Goal: Task Accomplishment & Management: Use online tool/utility

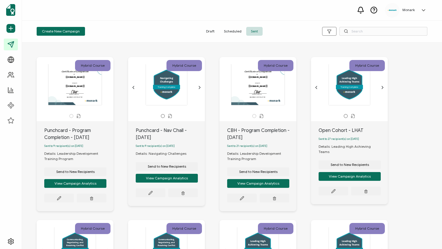
click at [133, 44] on div at bounding box center [232, 44] width 402 height 3
click at [123, 64] on div "Hybrid Course Certificate of Completion for The name of the credential, which c…" at bounding box center [82, 134] width 91 height 154
click at [67, 31] on span "Create New Campaign" at bounding box center [61, 32] width 38 height 4
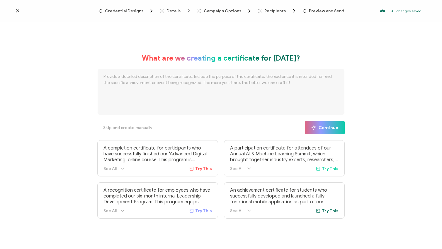
click at [130, 9] on span "Credential Designs" at bounding box center [124, 11] width 38 height 4
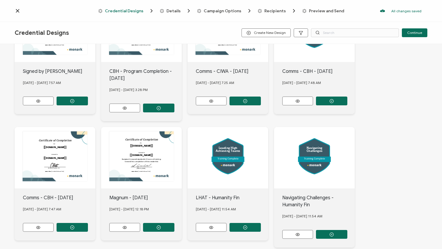
scroll to position [90, 0]
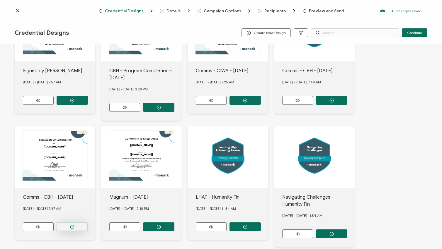
click at [74, 103] on icon "button" at bounding box center [72, 100] width 4 height 4
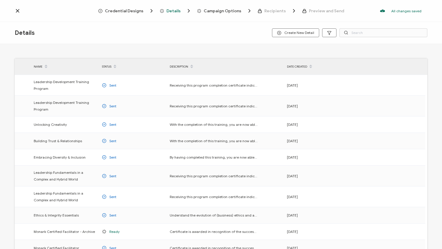
click at [139, 11] on span "Credential Designs" at bounding box center [124, 11] width 38 height 4
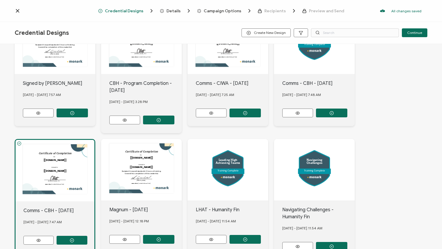
scroll to position [79, 0]
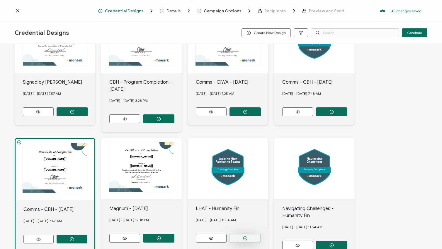
click at [74, 114] on icon "button" at bounding box center [72, 112] width 4 height 4
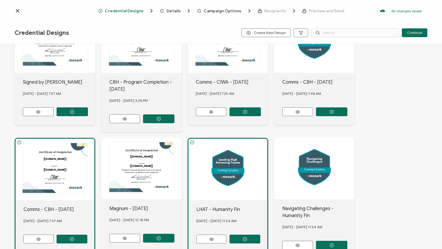
click at [174, 11] on span "Details" at bounding box center [173, 11] width 14 height 4
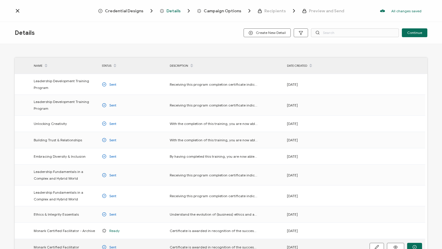
scroll to position [1, 0]
click at [329, 31] on input "text" at bounding box center [355, 32] width 88 height 9
type input "leading"
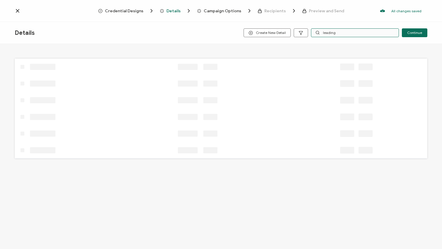
scroll to position [0, 0]
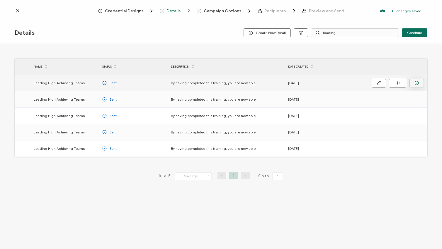
click at [419, 83] on button "button" at bounding box center [416, 83] width 15 height 9
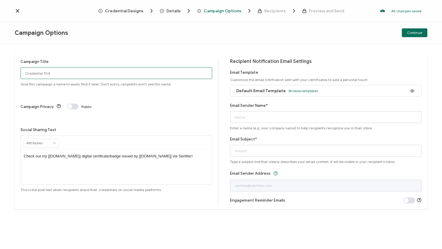
click at [113, 76] on input "Credential 104" at bounding box center [117, 73] width 192 height 12
type input "Mosaic - LHAT - [DATE]"
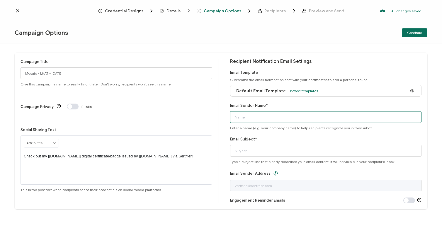
click at [248, 116] on input "Email Sender Name*" at bounding box center [326, 117] width 192 height 12
type input "[PERSON_NAME] at [GEOGRAPHIC_DATA]"
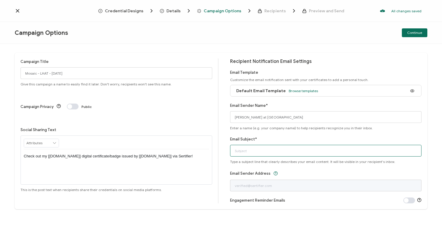
click at [264, 152] on input "Email Subject*" at bounding box center [326, 151] width 192 height 12
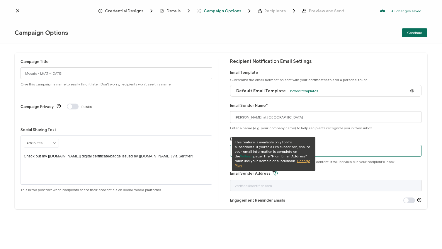
paste input "Congratulations on Completing Your Learning Path!"
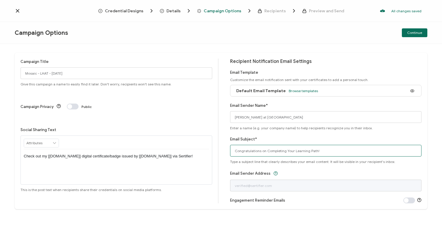
type input "Congratulations on Completing Your Learning Path!"
click at [303, 174] on div "Email Sender Address" at bounding box center [326, 181] width 192 height 22
click at [416, 31] on span "Continue" at bounding box center [414, 33] width 15 height 4
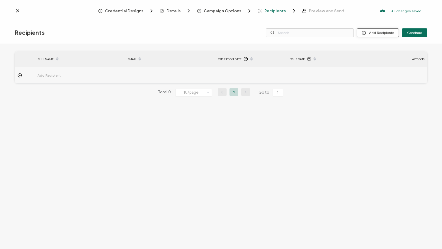
click at [383, 34] on button "Add Recipients" at bounding box center [378, 32] width 42 height 9
click at [373, 34] on button "Add Recipients" at bounding box center [378, 32] width 42 height 9
click at [377, 48] on span "Upload Recipients" at bounding box center [386, 48] width 30 height 4
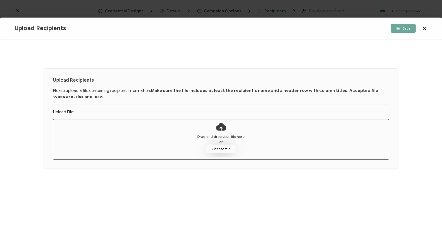
click at [217, 145] on button "Choose file" at bounding box center [220, 149] width 29 height 9
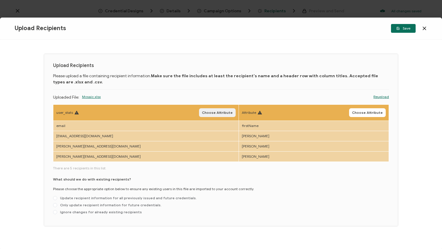
click at [202, 113] on span "Choose Attribute" at bounding box center [217, 113] width 31 height 4
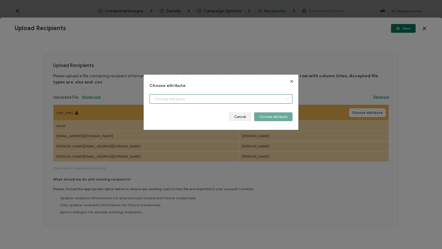
click at [236, 100] on input "dialog" at bounding box center [220, 98] width 143 height 9
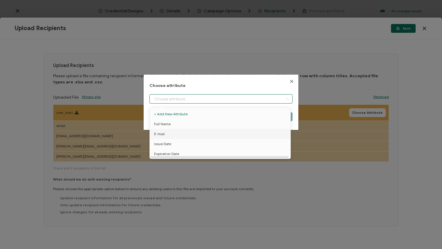
click at [203, 135] on li "E-mail" at bounding box center [221, 134] width 146 height 10
type input "E-mail"
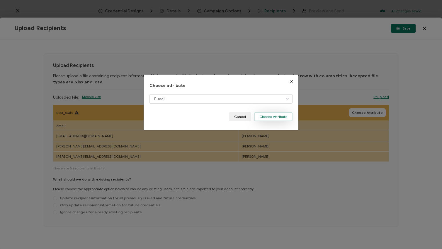
click at [270, 119] on button "Choose Attribute" at bounding box center [273, 117] width 38 height 9
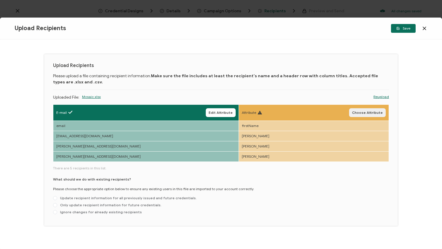
click at [367, 113] on span "Choose Attribute" at bounding box center [367, 113] width 31 height 4
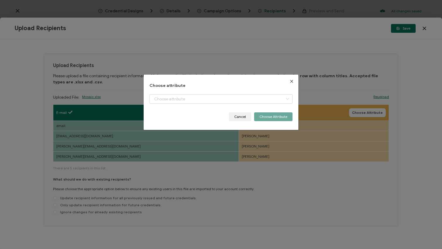
click at [263, 94] on div "Choose attribute Cancel Choose Attribute" at bounding box center [220, 103] width 143 height 38
click at [262, 97] on input "dialog" at bounding box center [220, 98] width 143 height 9
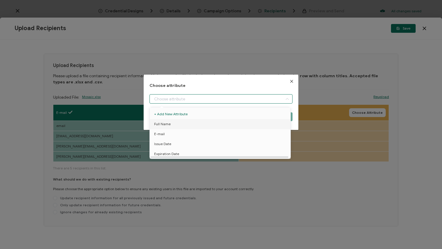
click at [238, 125] on li "Full Name" at bounding box center [221, 124] width 146 height 10
type input "Full Name"
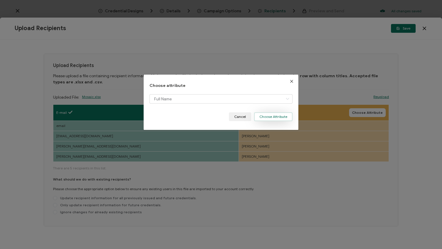
click at [271, 118] on button "Choose Attribute" at bounding box center [273, 117] width 38 height 9
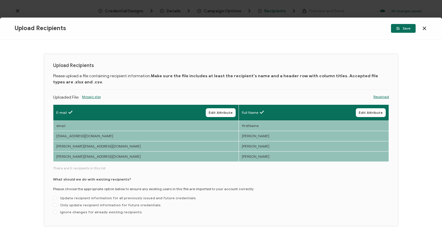
scroll to position [6, 0]
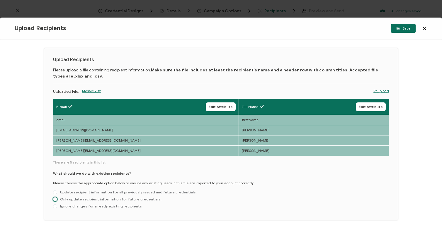
click at [140, 200] on span "Only update recipient information for future credentials." at bounding box center [109, 199] width 104 height 4
click at [57, 200] on input "Only update recipient information for future credentials." at bounding box center [55, 200] width 4 height 5
radio input "true"
click at [401, 31] on button "Save" at bounding box center [403, 28] width 25 height 9
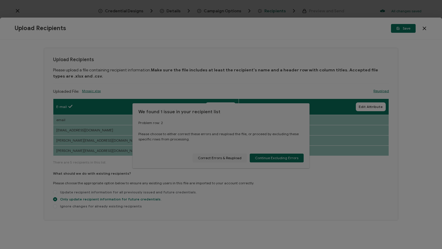
click at [261, 158] on div at bounding box center [221, 124] width 442 height 249
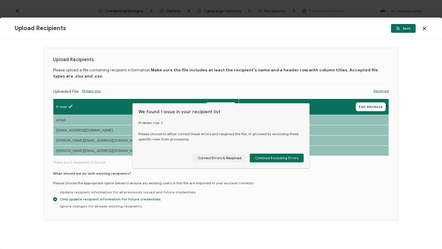
click at [261, 158] on span "Continue Excluding Errors" at bounding box center [276, 159] width 43 height 4
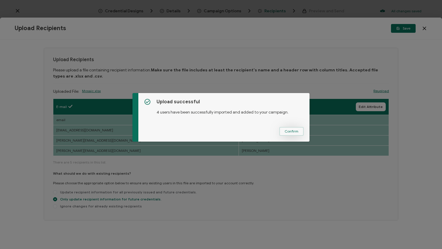
click at [293, 131] on span "Confirm" at bounding box center [292, 132] width 14 height 4
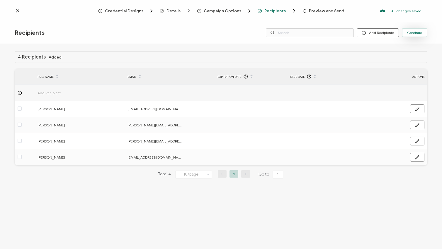
click at [410, 34] on span "Continue" at bounding box center [414, 33] width 15 height 4
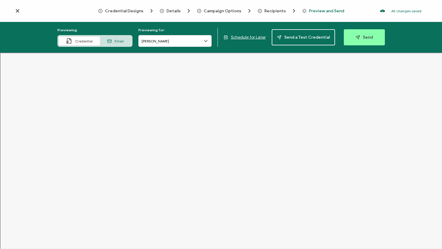
click at [121, 42] on span "Email" at bounding box center [119, 41] width 9 height 4
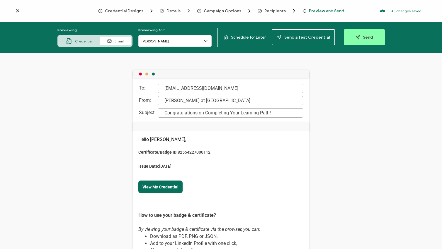
click at [176, 9] on span "Details" at bounding box center [173, 11] width 14 height 4
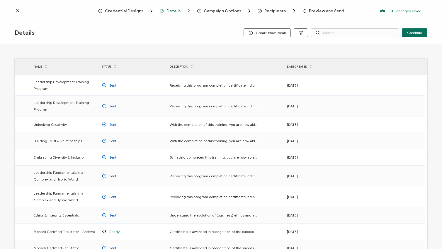
click at [234, 6] on div at bounding box center [235, 6] width 117 height 1
click at [232, 9] on span "Campaign Options" at bounding box center [223, 11] width 38 height 4
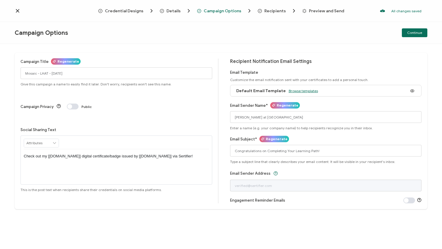
click at [305, 90] on span "Browse templates" at bounding box center [303, 91] width 29 height 4
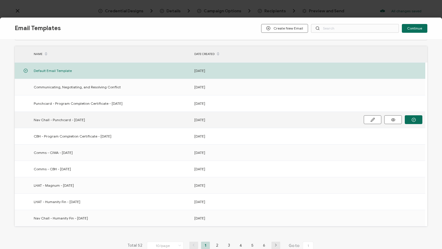
scroll to position [30, 0]
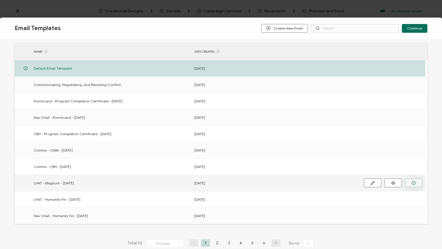
click at [0, 0] on icon "button" at bounding box center [0, 0] width 0 height 0
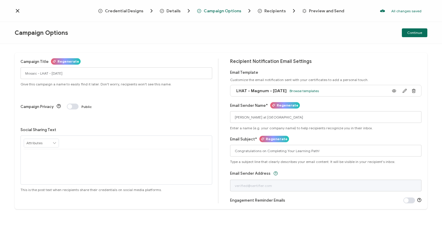
click at [310, 11] on span "Preview and Send" at bounding box center [326, 11] width 35 height 4
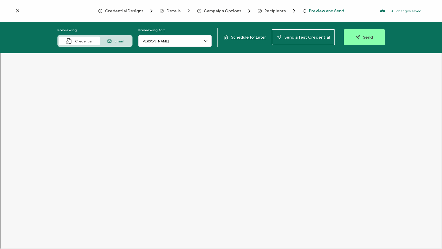
click at [116, 42] on div "Email" at bounding box center [115, 41] width 31 height 9
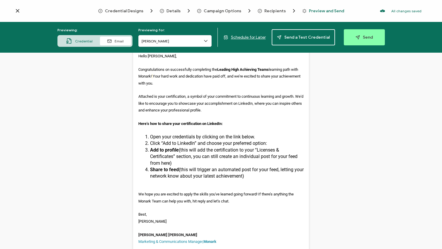
scroll to position [81, 0]
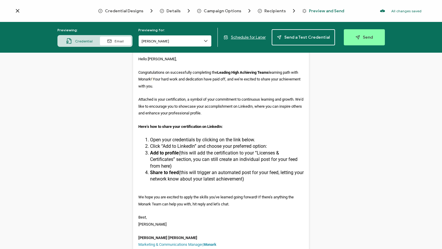
click at [183, 35] on input "[PERSON_NAME]" at bounding box center [174, 41] width 73 height 12
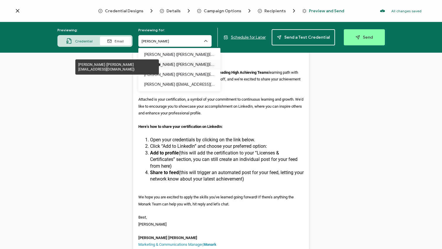
click at [171, 66] on p "[PERSON_NAME] ([PERSON_NAME][EMAIL_ADDRESS][DOMAIN_NAME])" at bounding box center [179, 65] width 70 height 10
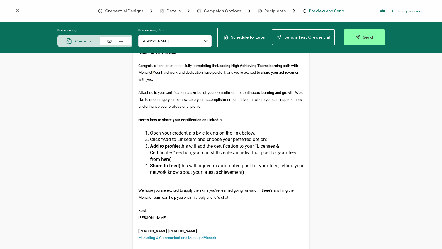
scroll to position [83, 0]
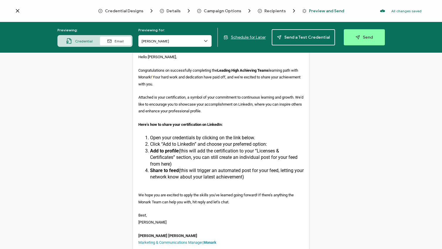
click at [89, 43] on div "Credential" at bounding box center [79, 41] width 41 height 9
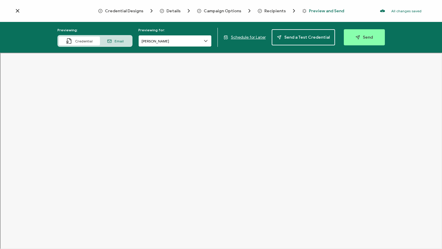
click at [169, 43] on input "[PERSON_NAME]" at bounding box center [174, 41] width 73 height 12
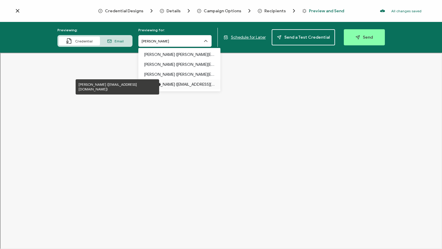
click at [161, 83] on p "[PERSON_NAME] ([EMAIL_ADDRESS][DOMAIN_NAME])" at bounding box center [179, 85] width 70 height 10
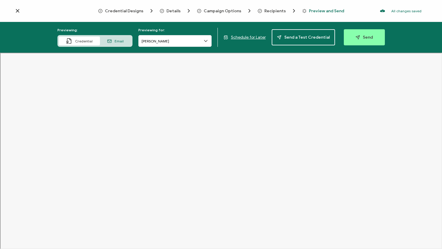
click at [115, 39] on div "Email" at bounding box center [115, 41] width 31 height 9
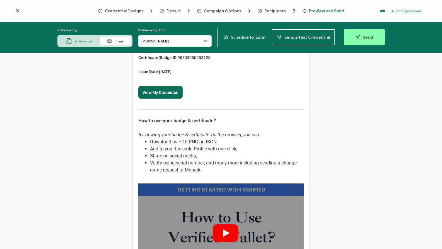
scroll to position [110, 0]
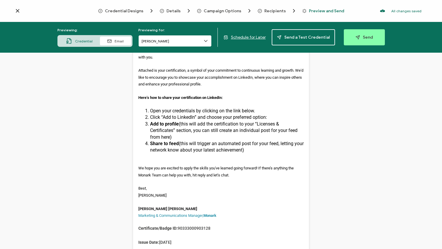
click at [183, 39] on input "[PERSON_NAME]" at bounding box center [174, 41] width 73 height 12
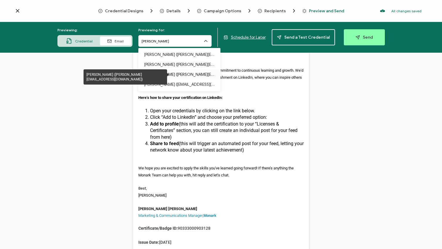
click at [166, 72] on p "[PERSON_NAME] ([PERSON_NAME][EMAIL_ADDRESS][DOMAIN_NAME])" at bounding box center [179, 75] width 70 height 10
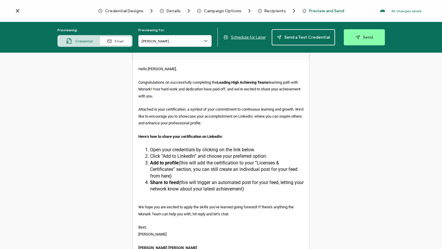
scroll to position [87, 0]
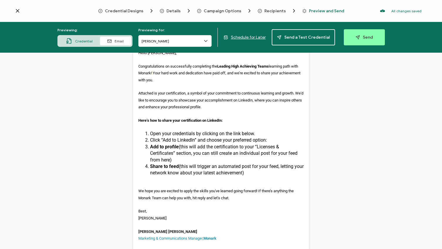
click at [86, 42] on span "Credential" at bounding box center [84, 41] width 18 height 4
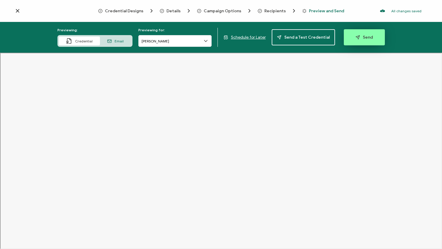
click at [361, 39] on span "Send" at bounding box center [364, 37] width 17 height 4
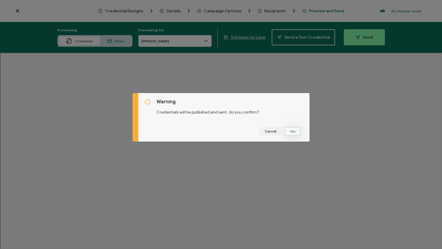
click at [289, 132] on button "Yes" at bounding box center [293, 131] width 16 height 9
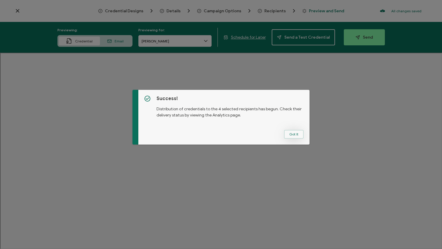
click at [295, 135] on button "Got It" at bounding box center [294, 134] width 20 height 9
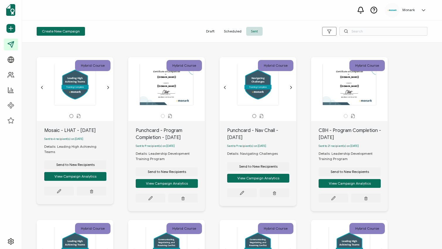
click at [186, 36] on div "Create New Campaign Draft Scheduled Sent" at bounding box center [232, 32] width 420 height 22
